Goal: Navigation & Orientation: Find specific page/section

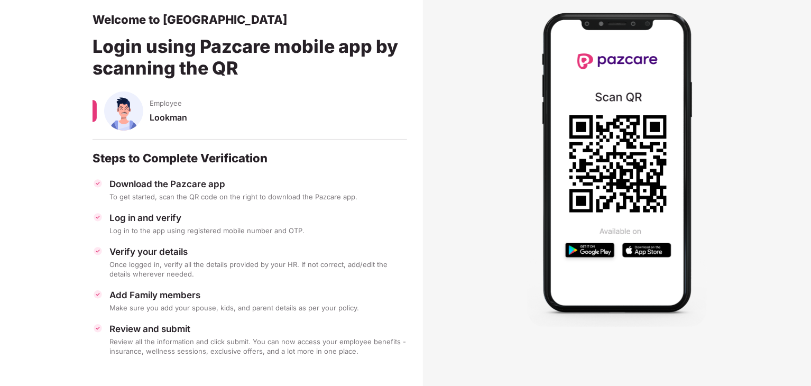
scroll to position [54, 0]
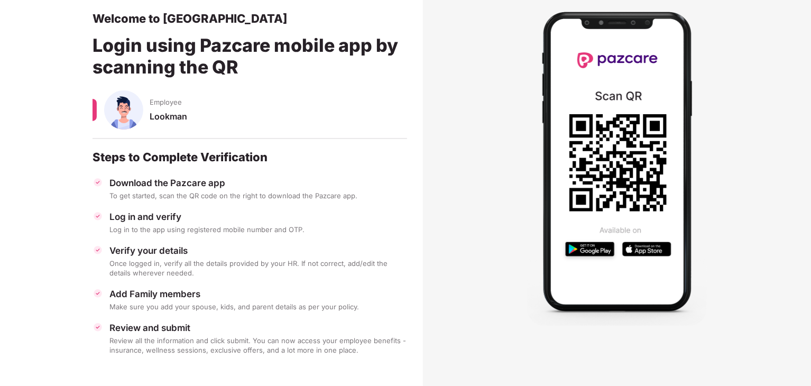
click at [169, 232] on div "Log in to the app using registered mobile number and OTP." at bounding box center [258, 230] width 298 height 10
click at [176, 225] on div "Log in to the app using registered mobile number and OTP." at bounding box center [258, 230] width 298 height 10
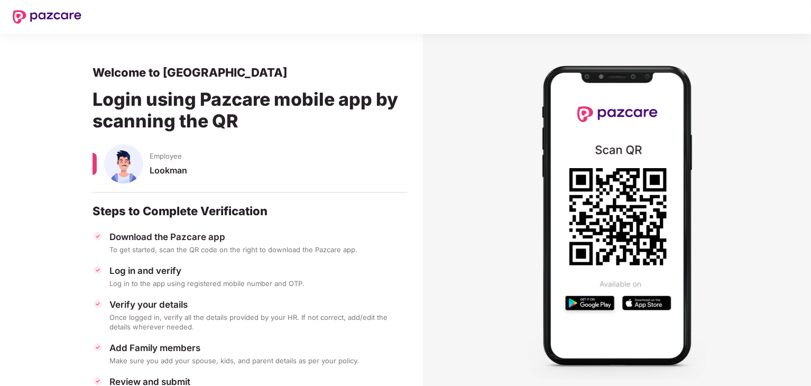
click at [614, 194] on icon at bounding box center [618, 216] width 97 height 97
click at [179, 178] on div "Lookman" at bounding box center [279, 175] width 258 height 21
click at [169, 242] on div "Download the Pazcare app" at bounding box center [258, 237] width 298 height 12
click at [159, 245] on div "To get started, scan the QR code on the right to download the Pazcare app." at bounding box center [258, 250] width 298 height 10
